Goal: Task Accomplishment & Management: Manage account settings

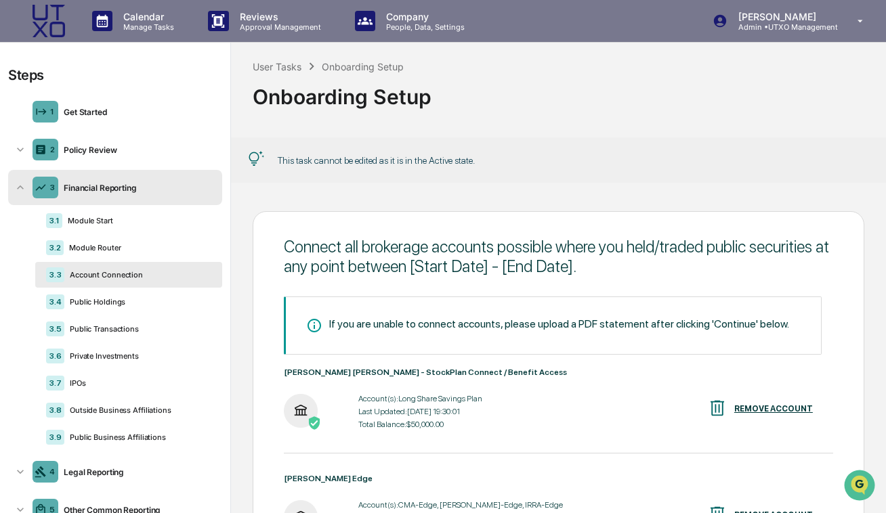
scroll to position [70, 0]
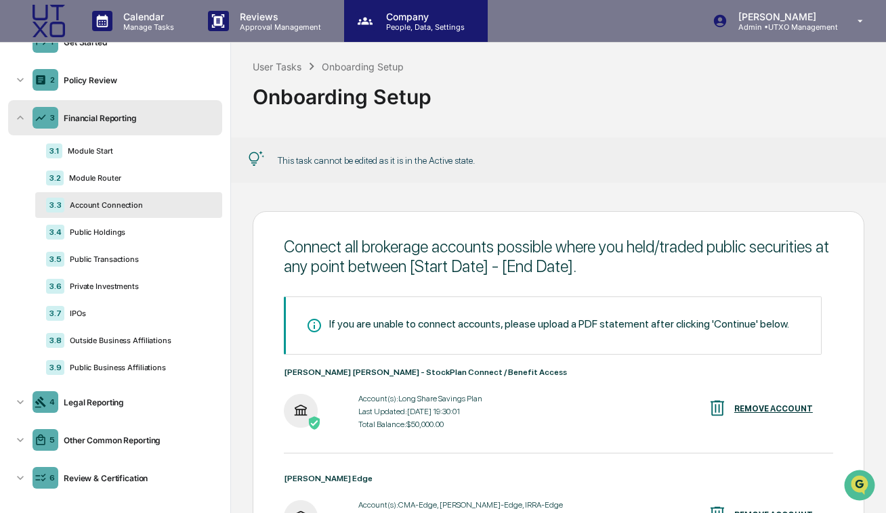
click at [410, 14] on p "Company" at bounding box center [423, 17] width 96 height 12
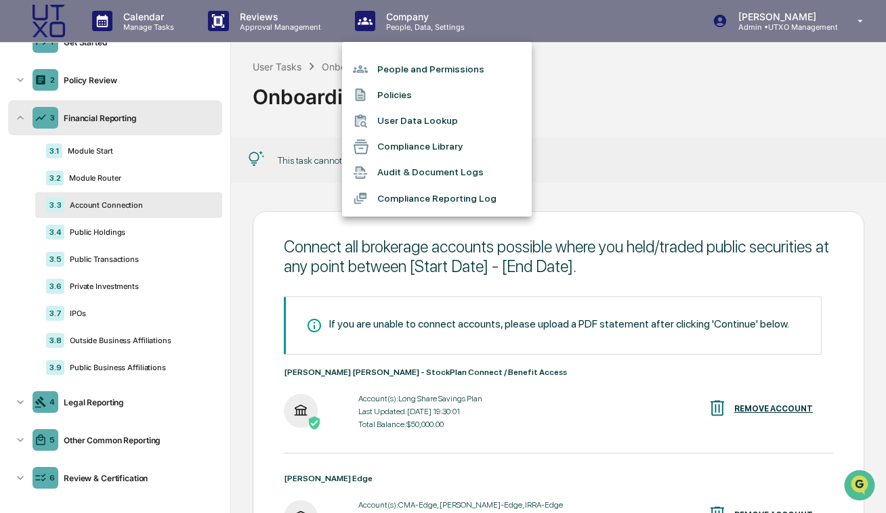
click at [408, 100] on li "Policies" at bounding box center [437, 95] width 190 height 26
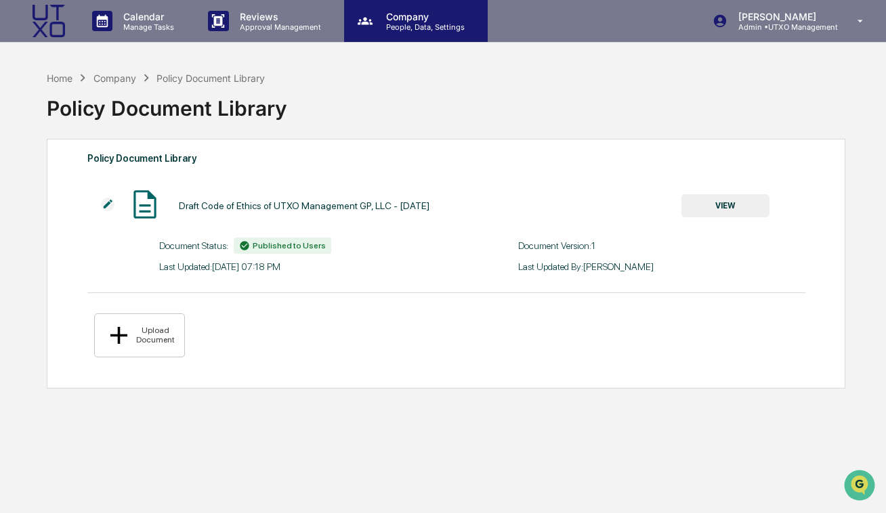
click at [392, 32] on div "Company People, Data, Settings" at bounding box center [416, 21] width 144 height 42
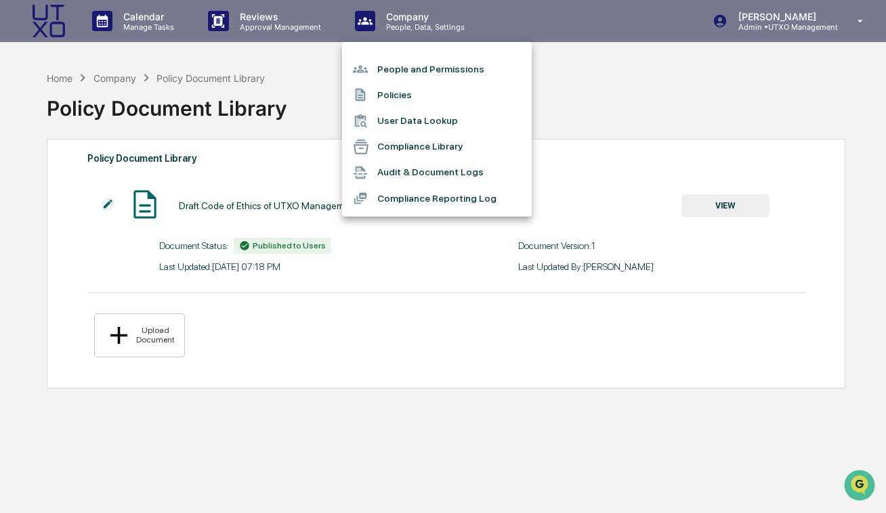
click at [39, 24] on div at bounding box center [443, 256] width 886 height 513
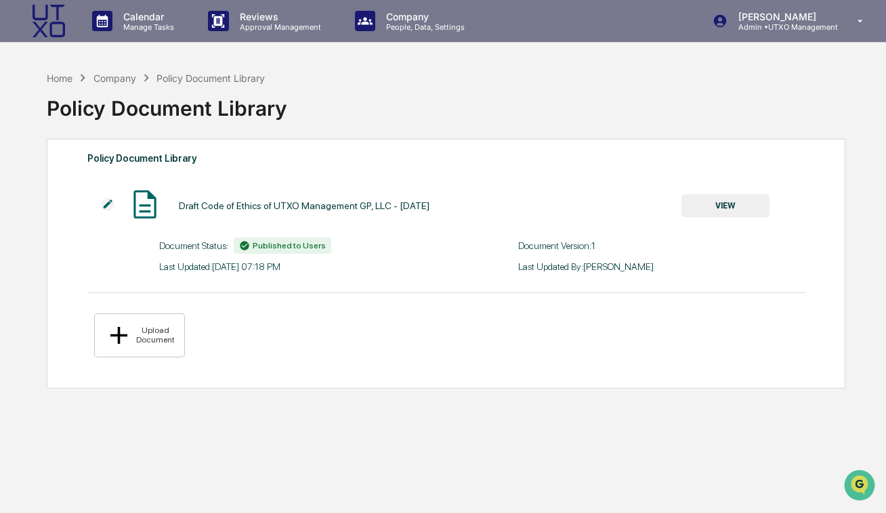
click at [55, 22] on img at bounding box center [49, 21] width 33 height 33
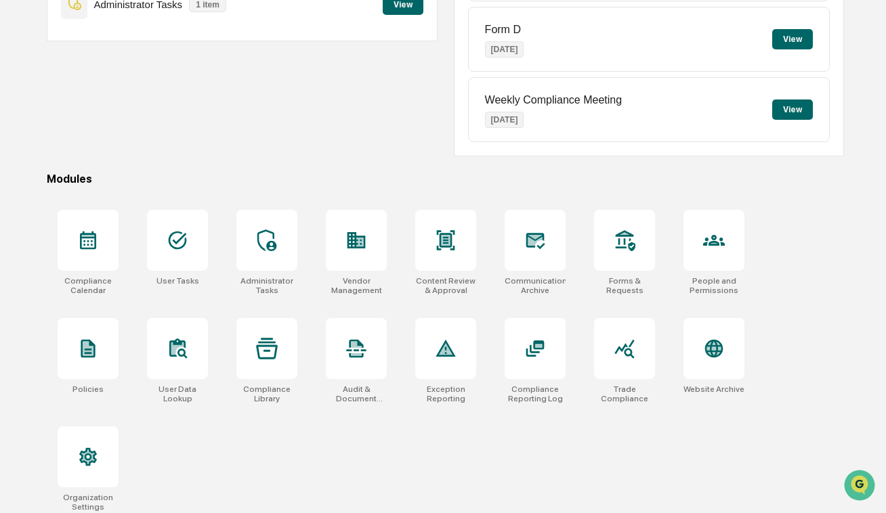
scroll to position [251, 0]
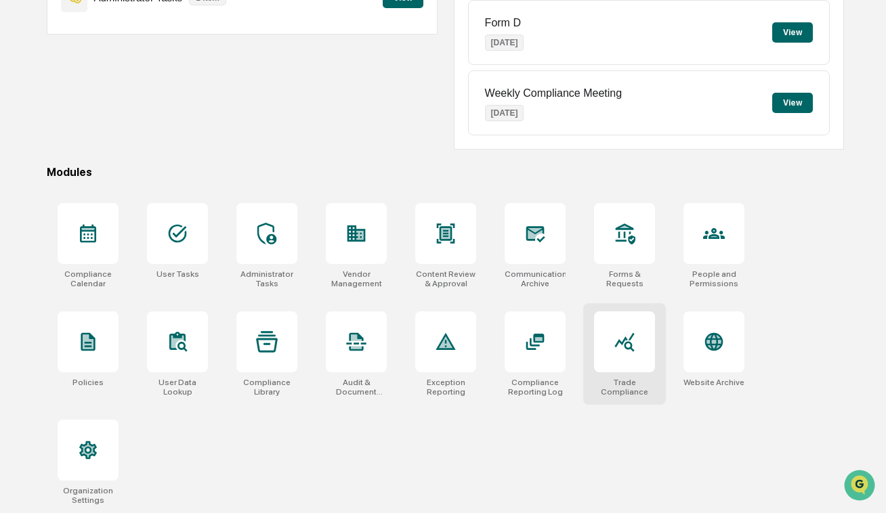
click at [620, 351] on icon at bounding box center [625, 342] width 22 height 22
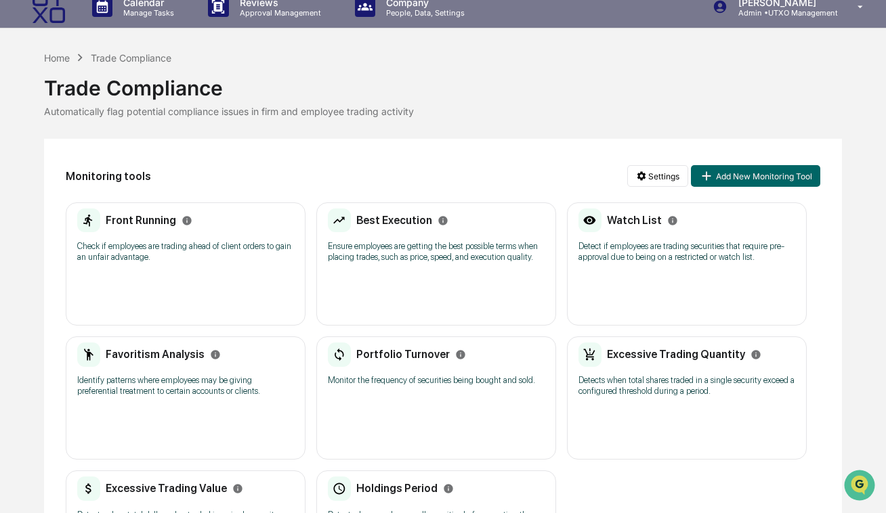
scroll to position [136, 0]
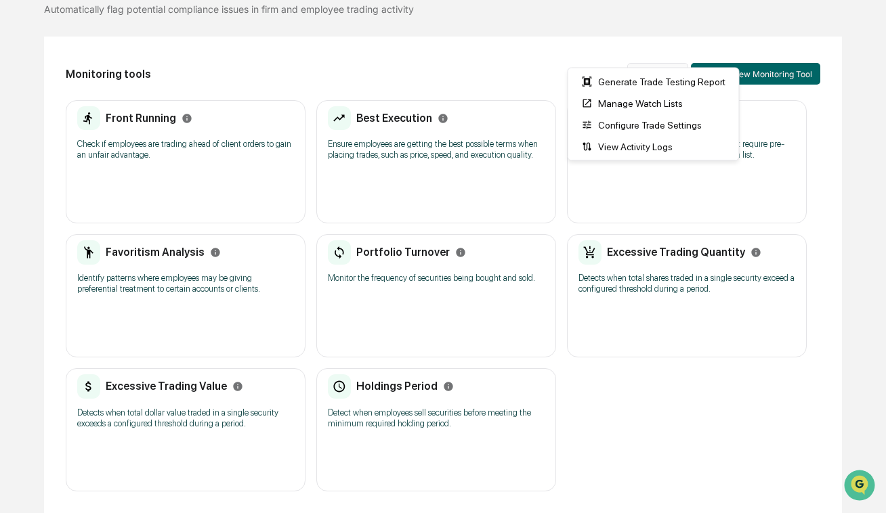
click at [658, 55] on html "Calendar Manage Tasks Reviews Approval Management Company People, Data, Setting…" at bounding box center [443, 139] width 886 height 513
click at [639, 106] on div "Manage Watch Lists" at bounding box center [653, 104] width 165 height 22
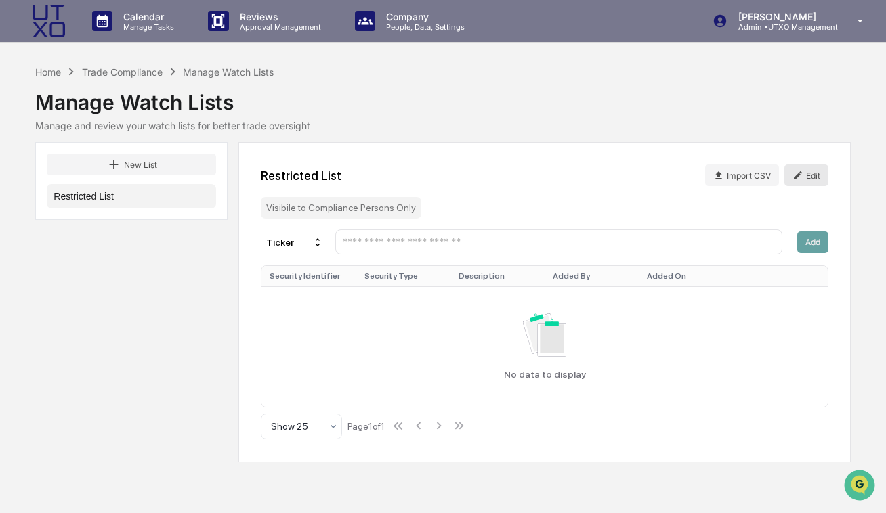
click at [809, 174] on button "Edit" at bounding box center [806, 176] width 44 height 22
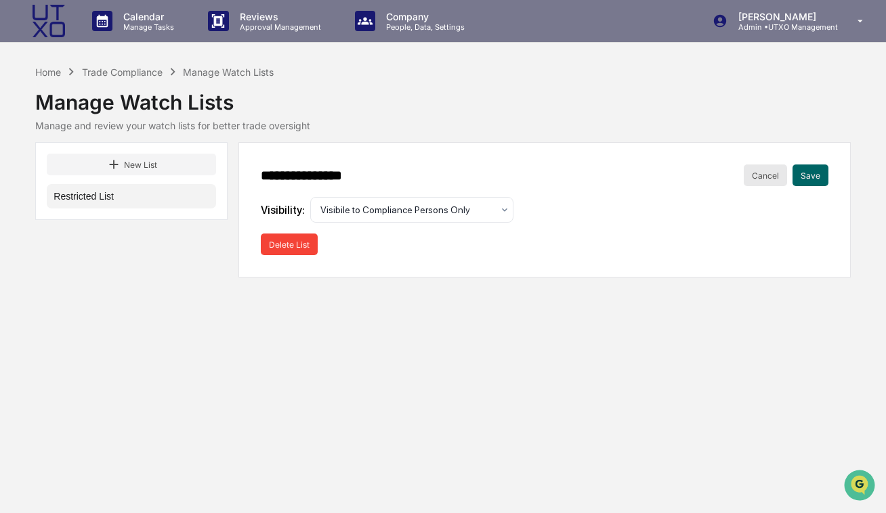
click at [757, 177] on button "Cancel" at bounding box center [765, 176] width 43 height 22
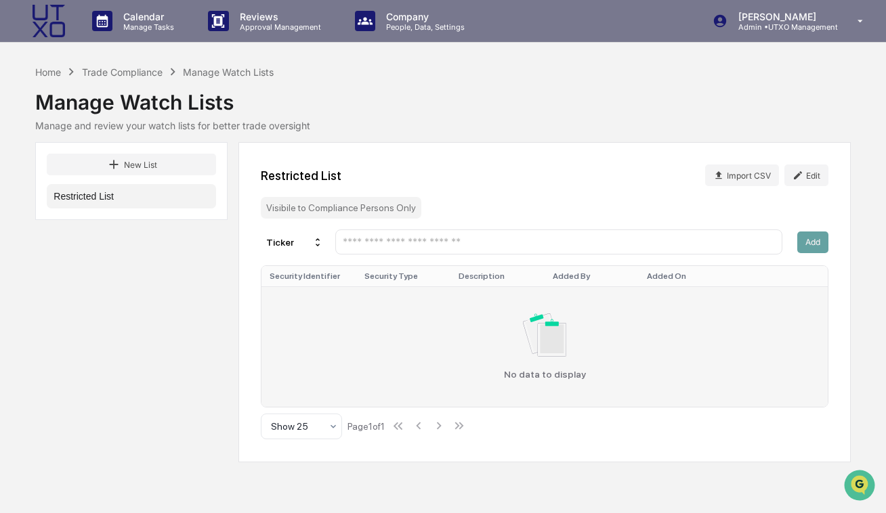
click at [585, 365] on div "No data to display" at bounding box center [544, 347] width 549 height 66
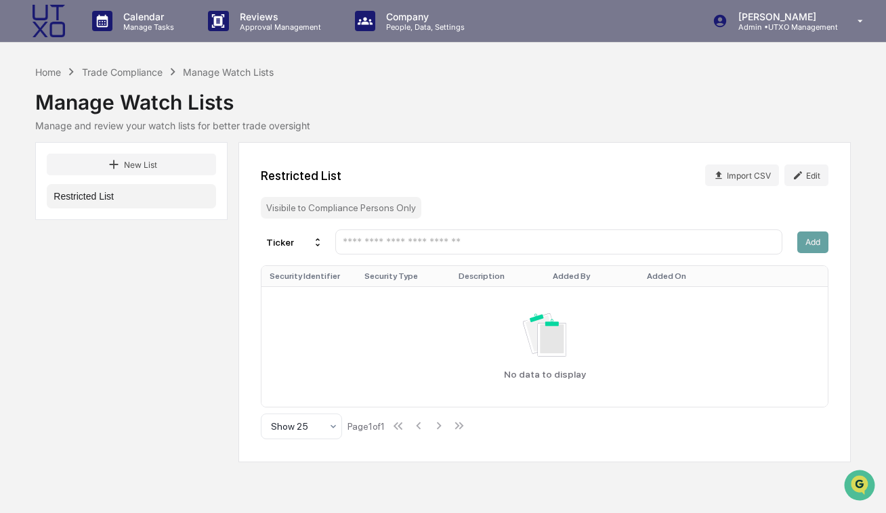
click at [37, 13] on img at bounding box center [49, 21] width 33 height 33
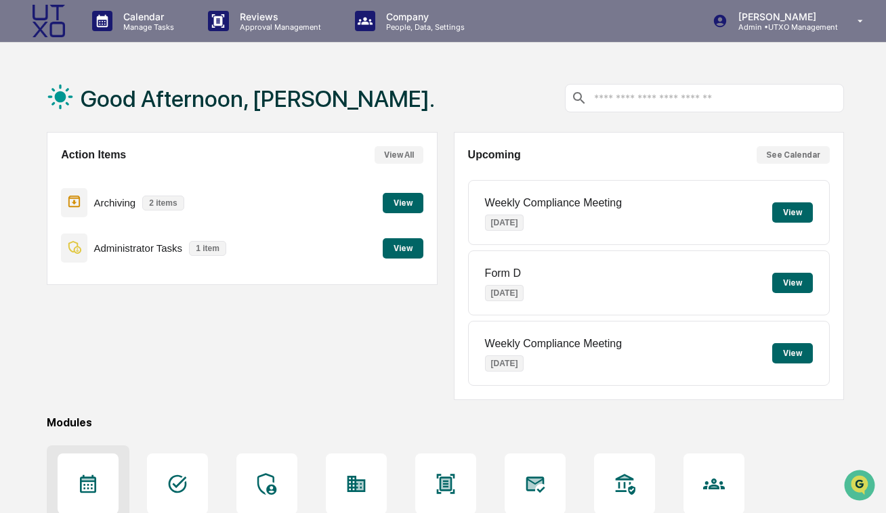
click at [79, 463] on div at bounding box center [88, 484] width 61 height 61
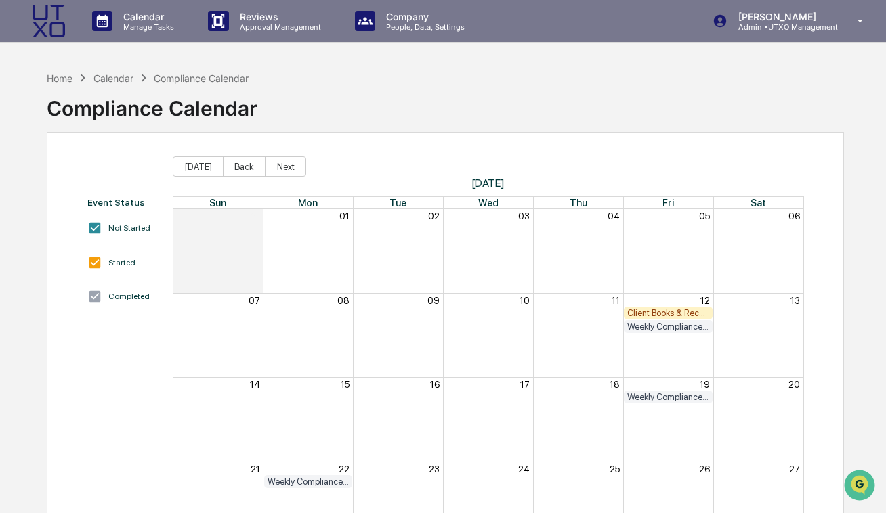
click at [70, 69] on div "Home Calendar Compliance Calendar Compliance Calendar" at bounding box center [152, 98] width 211 height 68
click at [64, 75] on div "Home" at bounding box center [60, 78] width 26 height 12
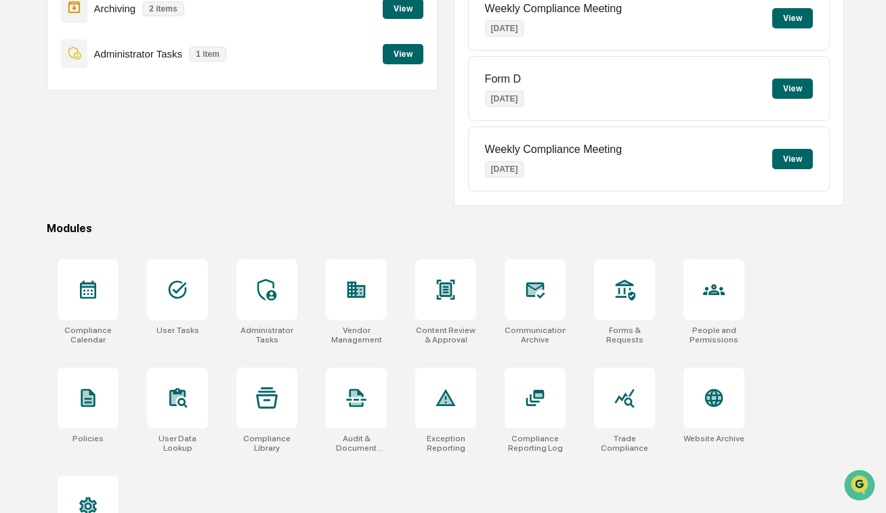
scroll to position [211, 0]
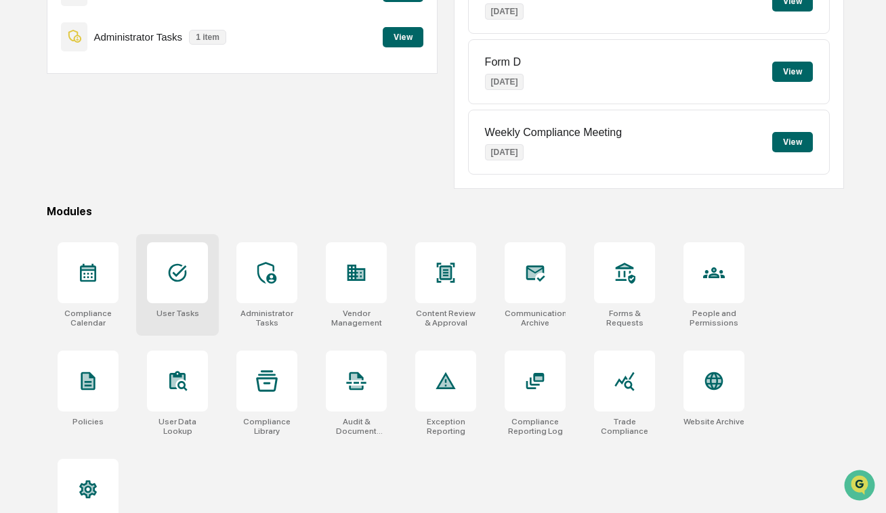
click at [175, 277] on icon at bounding box center [178, 273] width 18 height 18
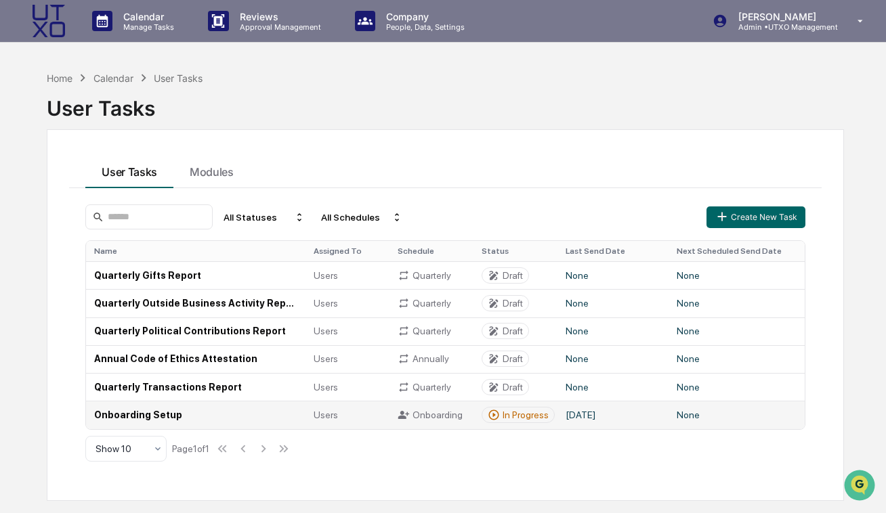
click at [223, 412] on td "Onboarding Setup" at bounding box center [195, 415] width 219 height 28
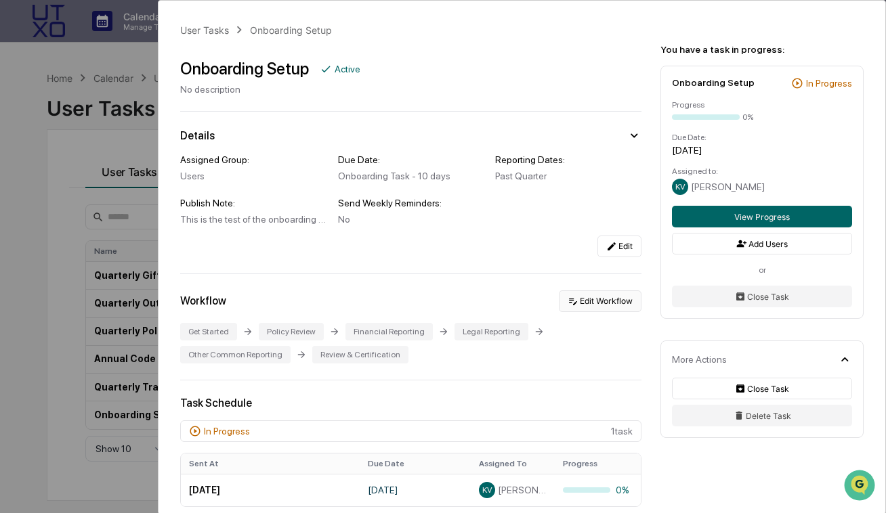
click at [605, 308] on button "Edit Workflow" at bounding box center [600, 302] width 83 height 22
